Goal: Navigation & Orientation: Find specific page/section

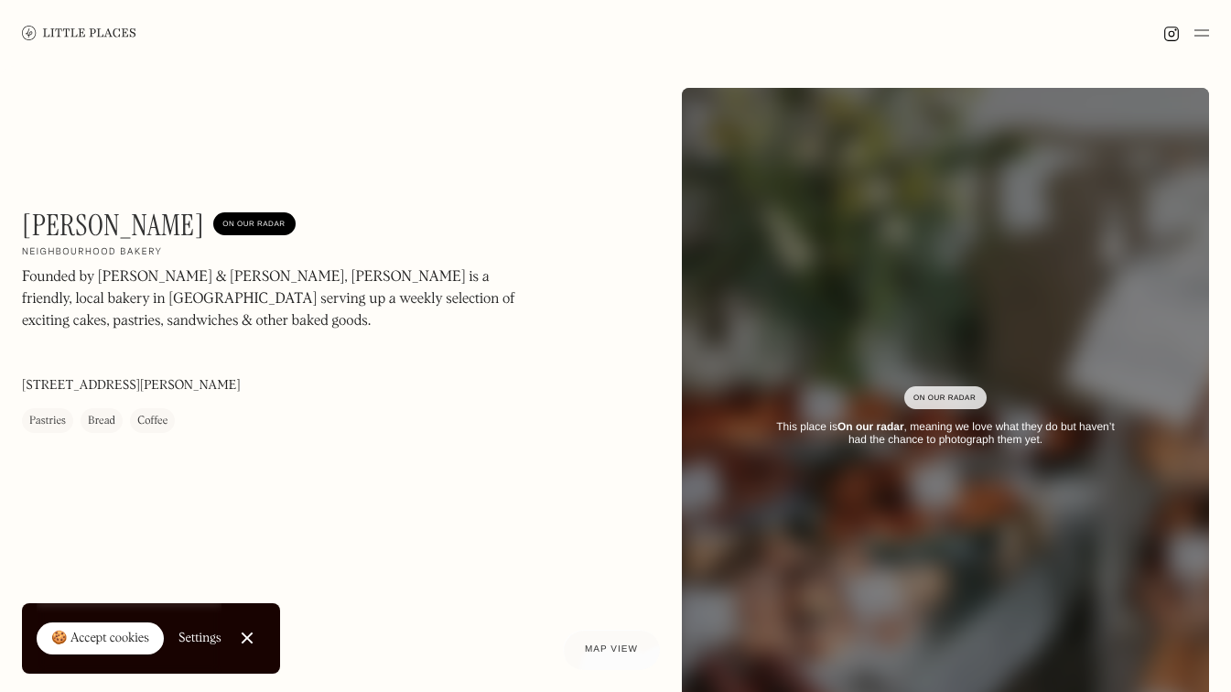
click at [74, 42] on link at bounding box center [79, 33] width 114 height 66
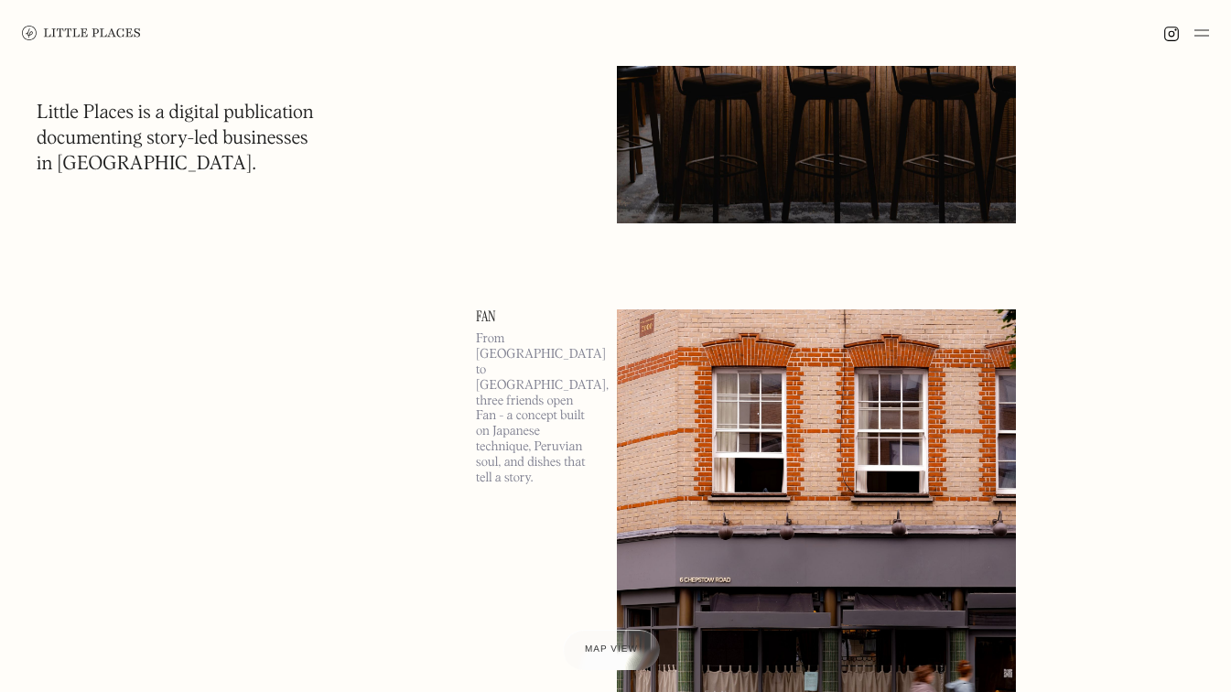
scroll to position [1867, 0]
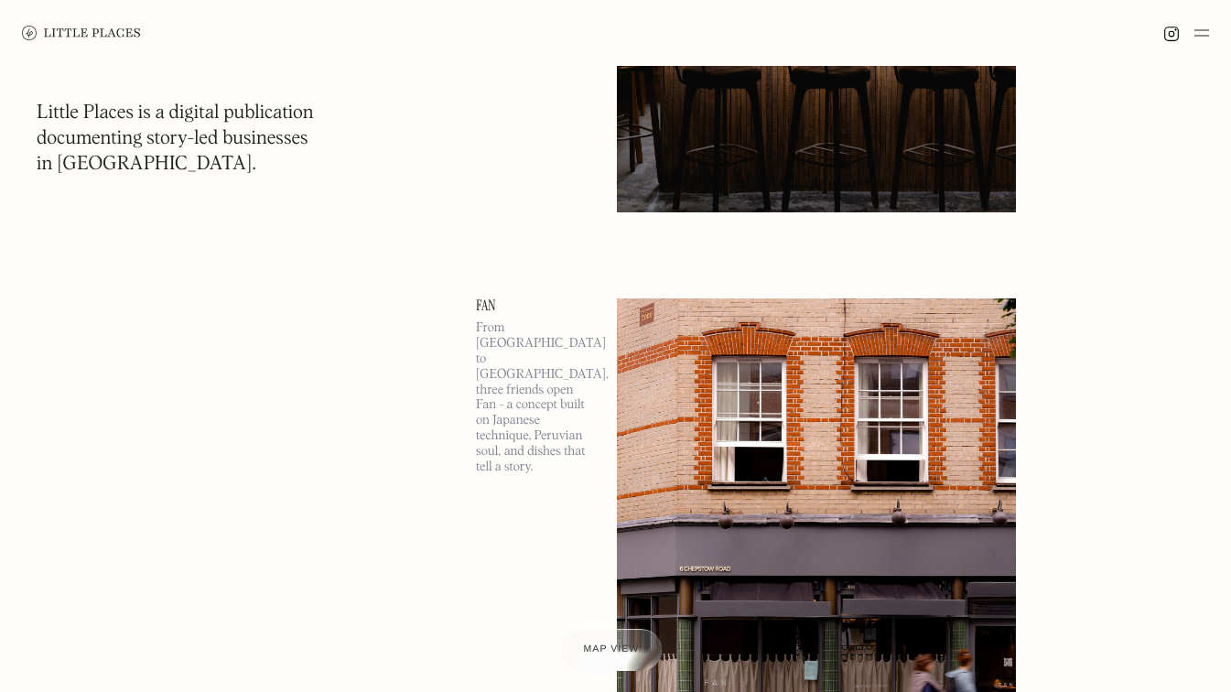
click at [587, 651] on span "Map view" at bounding box center [612, 649] width 56 height 11
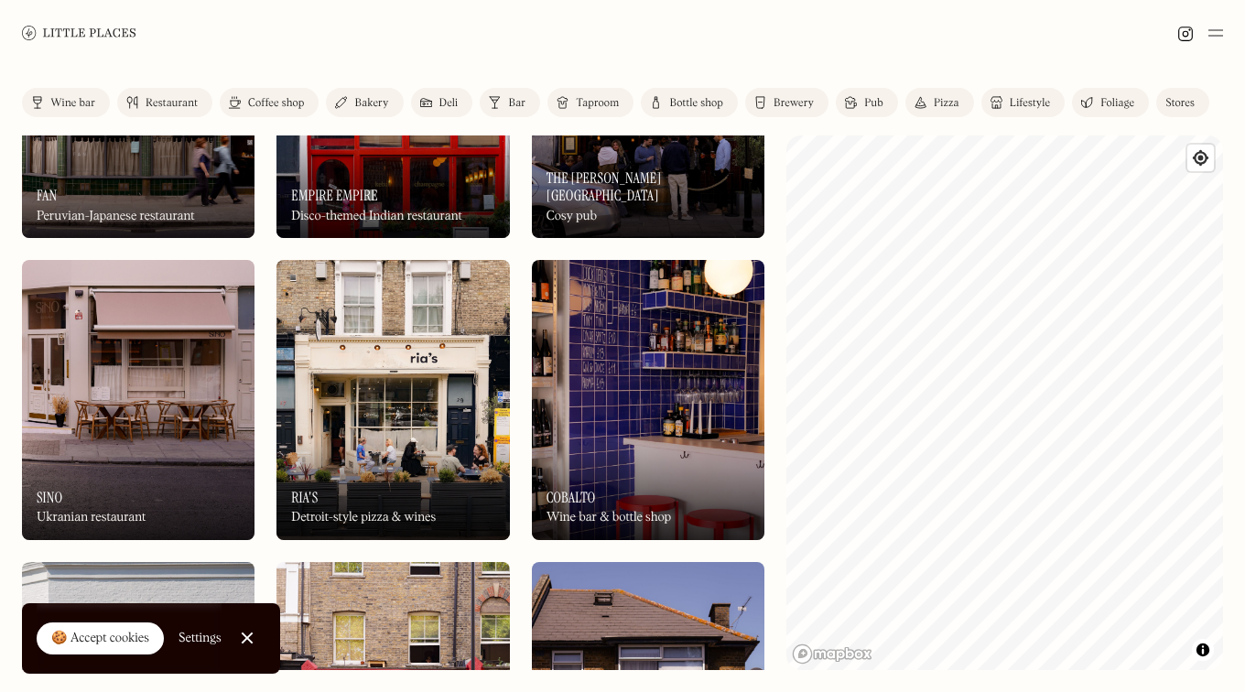
scroll to position [919, 0]
